Goal: Task Accomplishment & Management: Complete application form

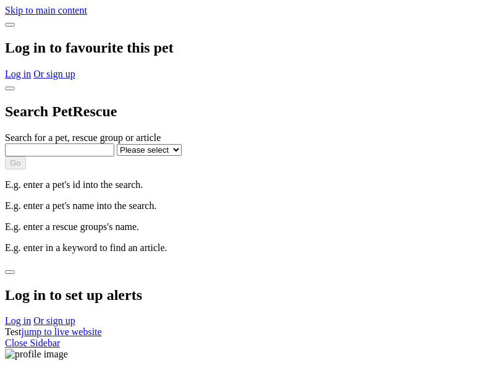
select select
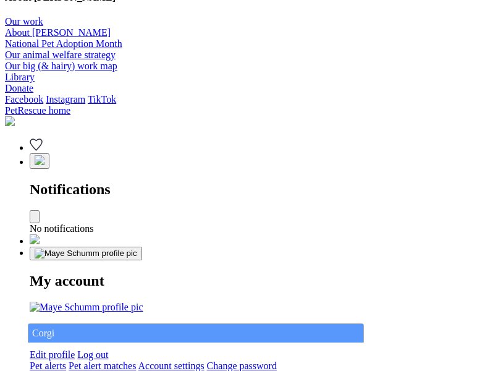
type input "Corgi"
select select "844268919"
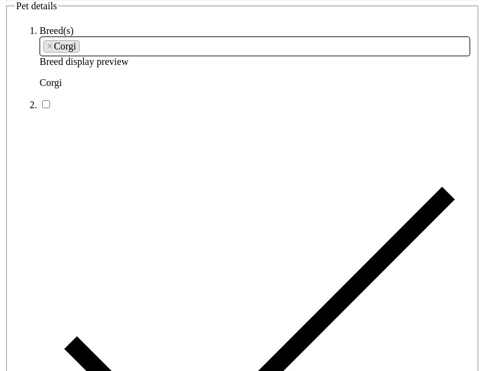
type input "Olmsted Falls Central22, Western Australia, 3875"
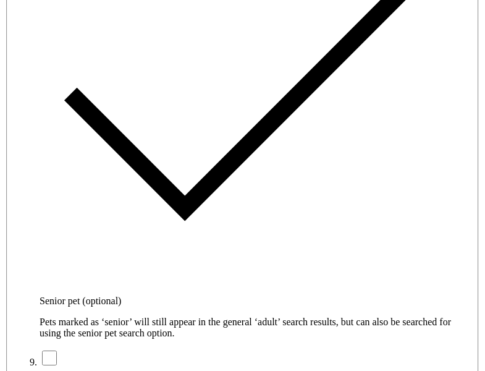
type input "14FEO934M45O193"
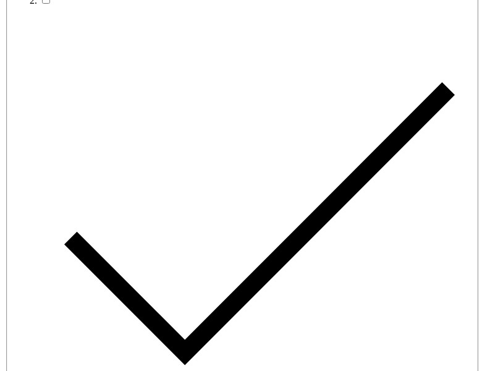
radio input "true"
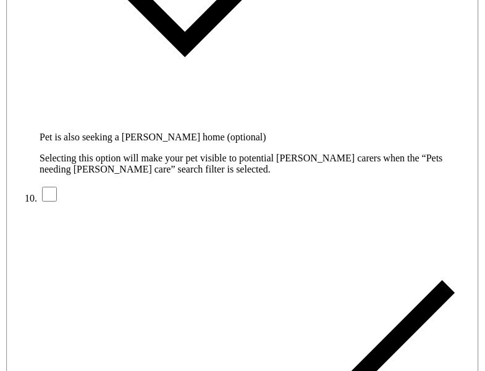
type input "Please wait..."
